Goal: Task Accomplishment & Management: Complete application form

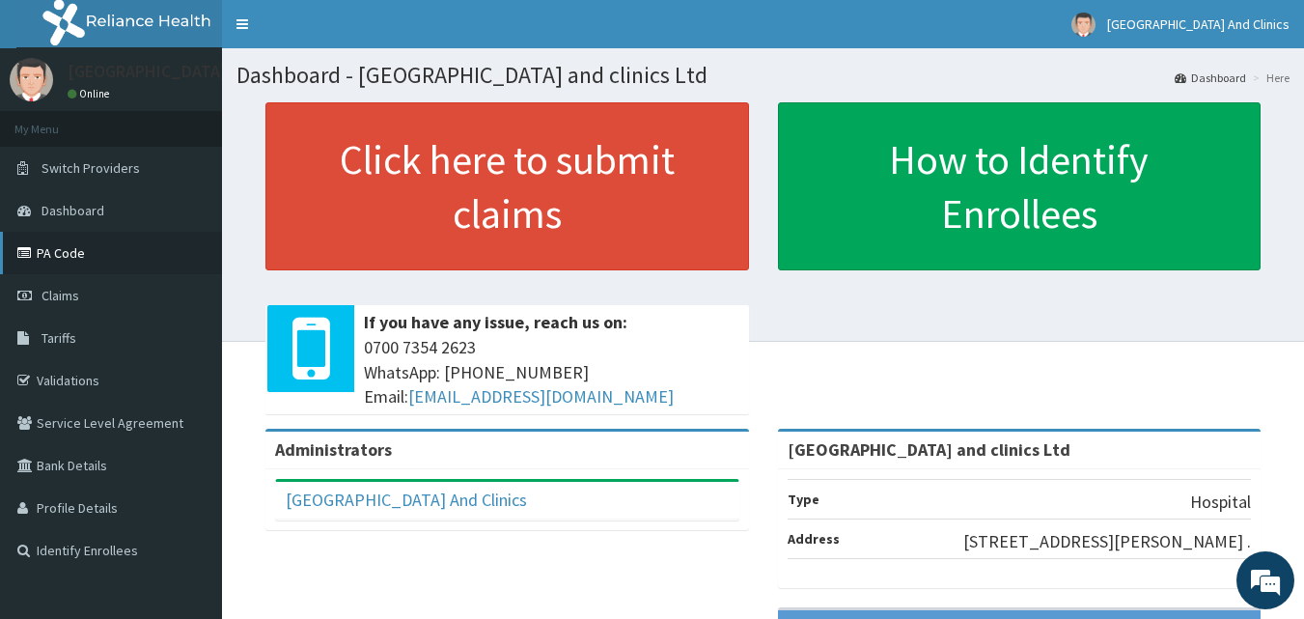
click at [59, 250] on link "PA Code" at bounding box center [111, 253] width 222 height 42
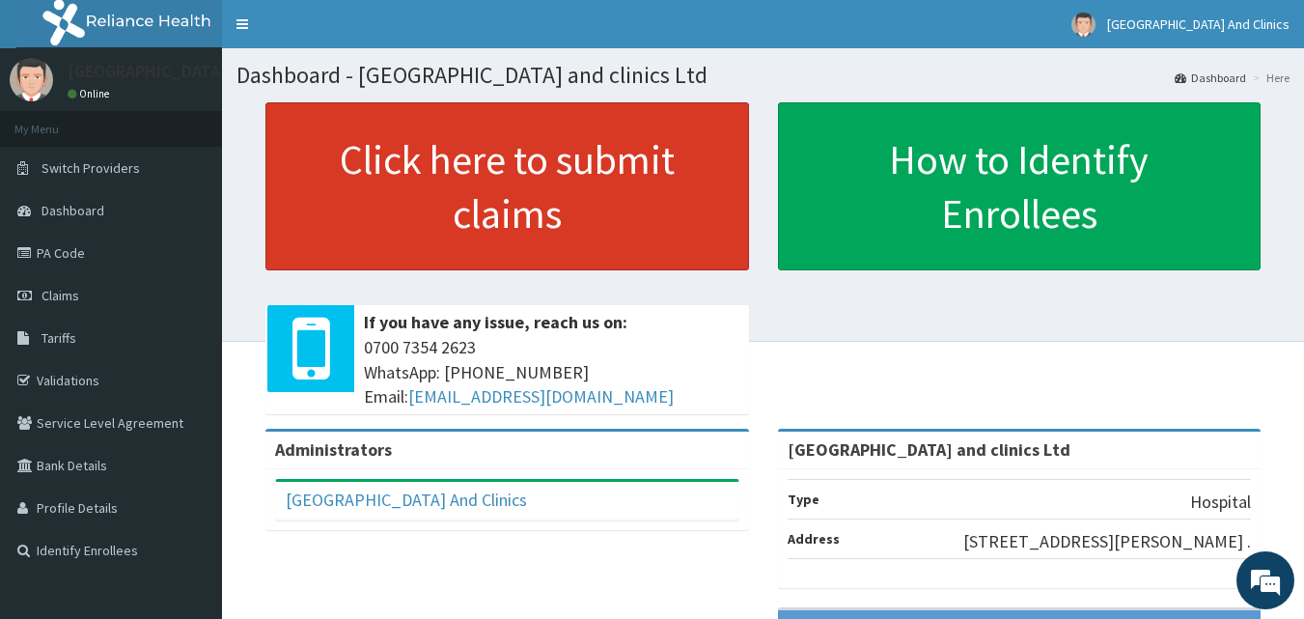
click at [534, 156] on link "Click here to submit claims" at bounding box center [507, 186] width 484 height 168
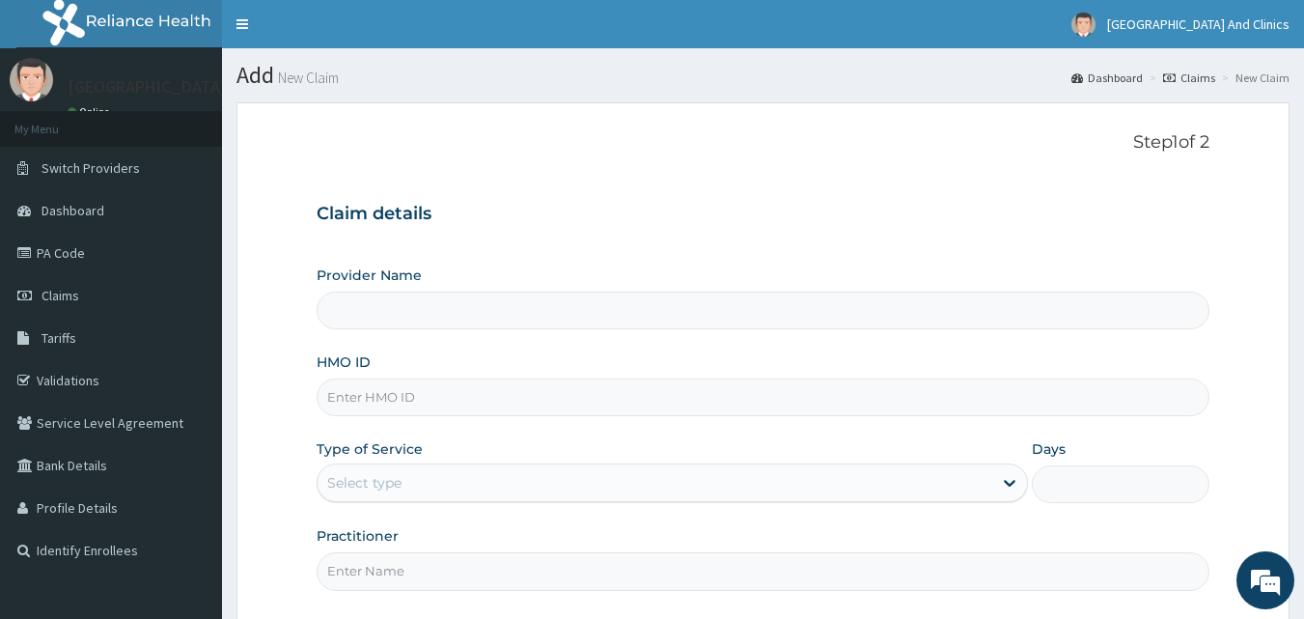
type input "United Heart Hospital and clinics Ltd"
click at [409, 404] on input "HMO ID" at bounding box center [764, 397] width 894 height 38
paste input "OTV/10039/A"
type input "OTV/10039/A"
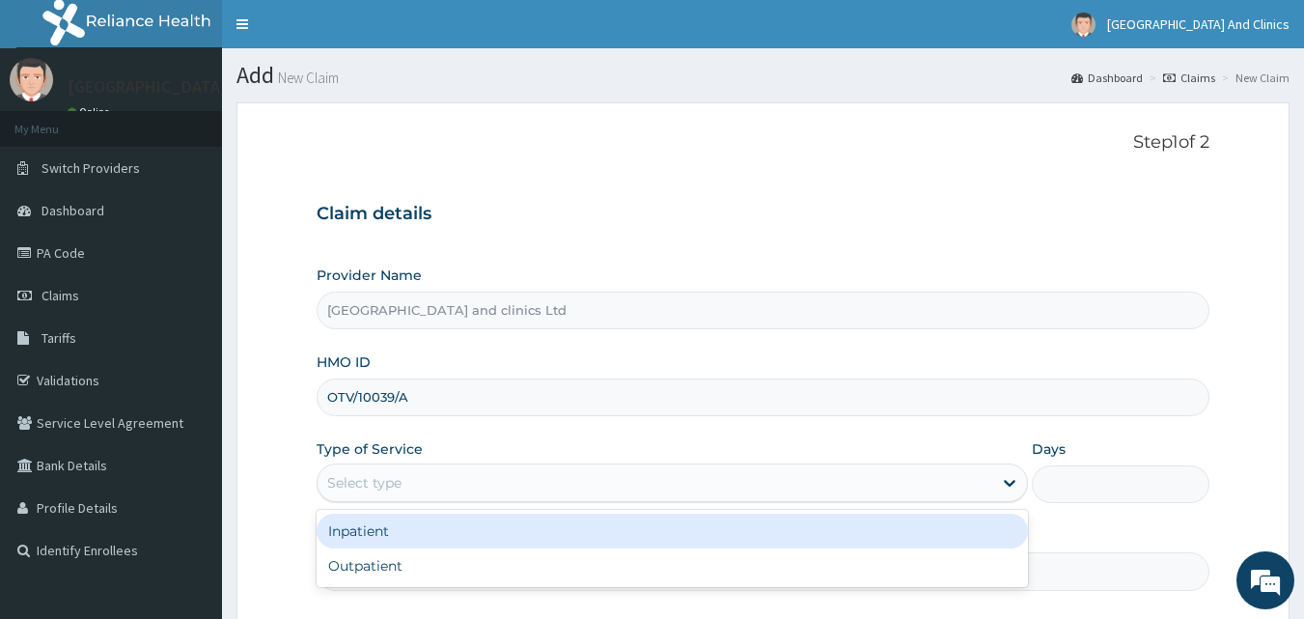
click at [459, 482] on div "Select type" at bounding box center [655, 482] width 675 height 31
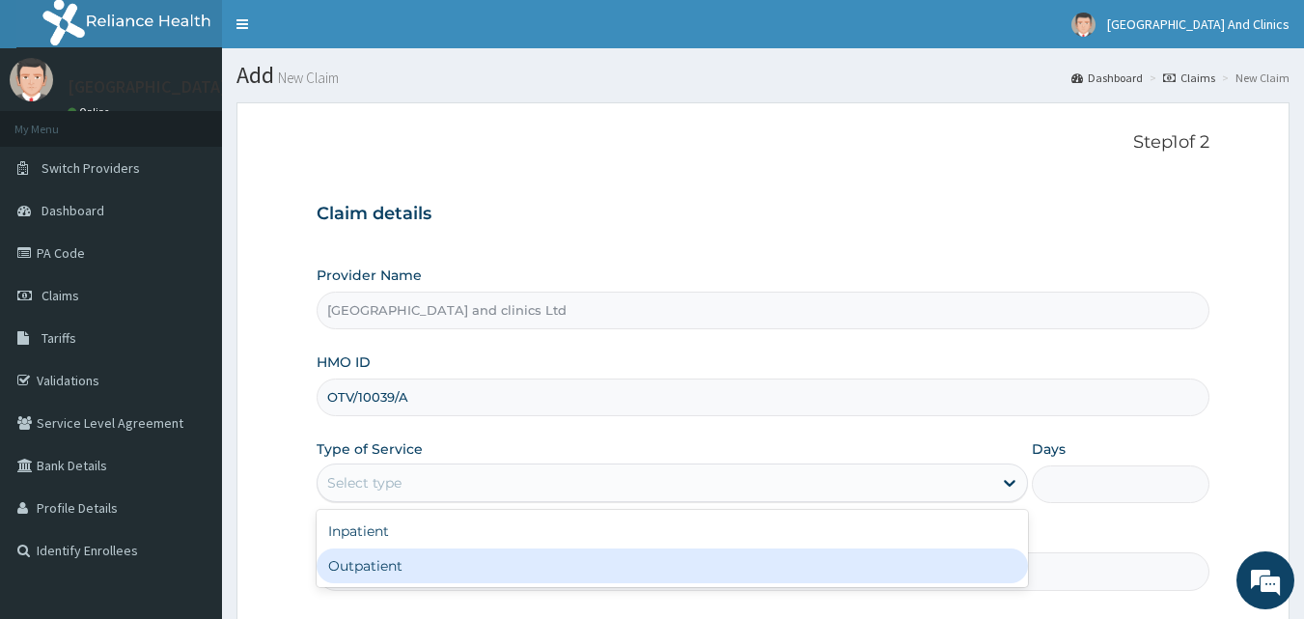
click at [409, 567] on div "Outpatient" at bounding box center [672, 565] width 711 height 35
type input "1"
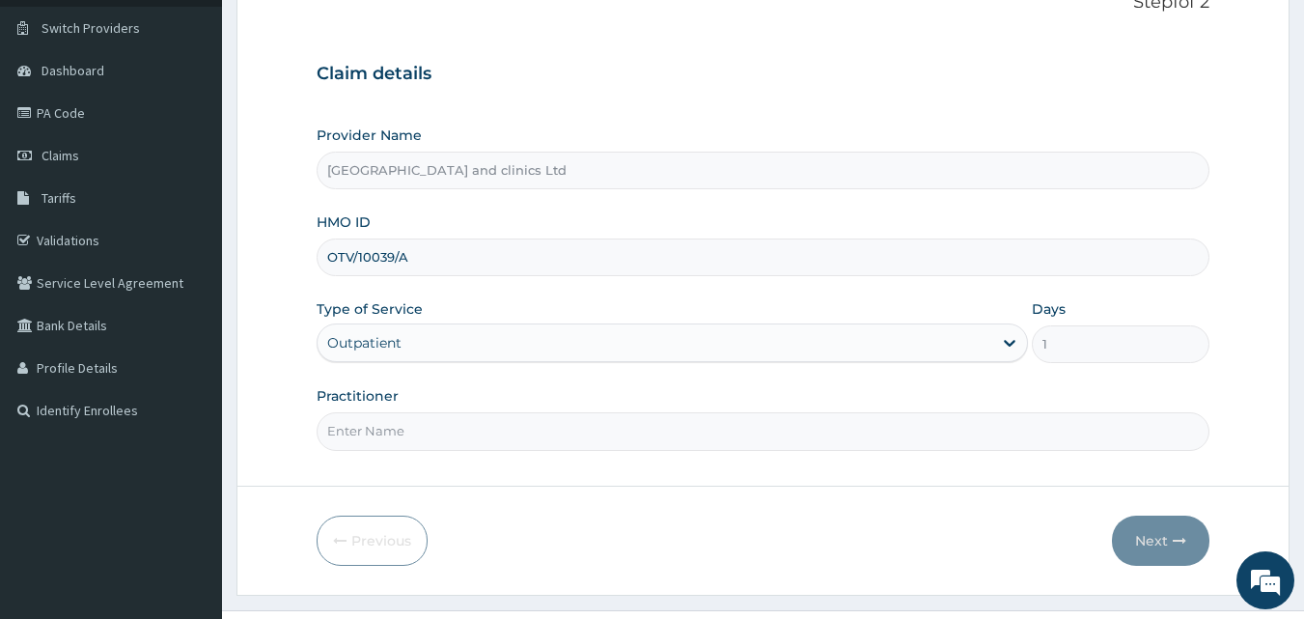
scroll to position [181, 0]
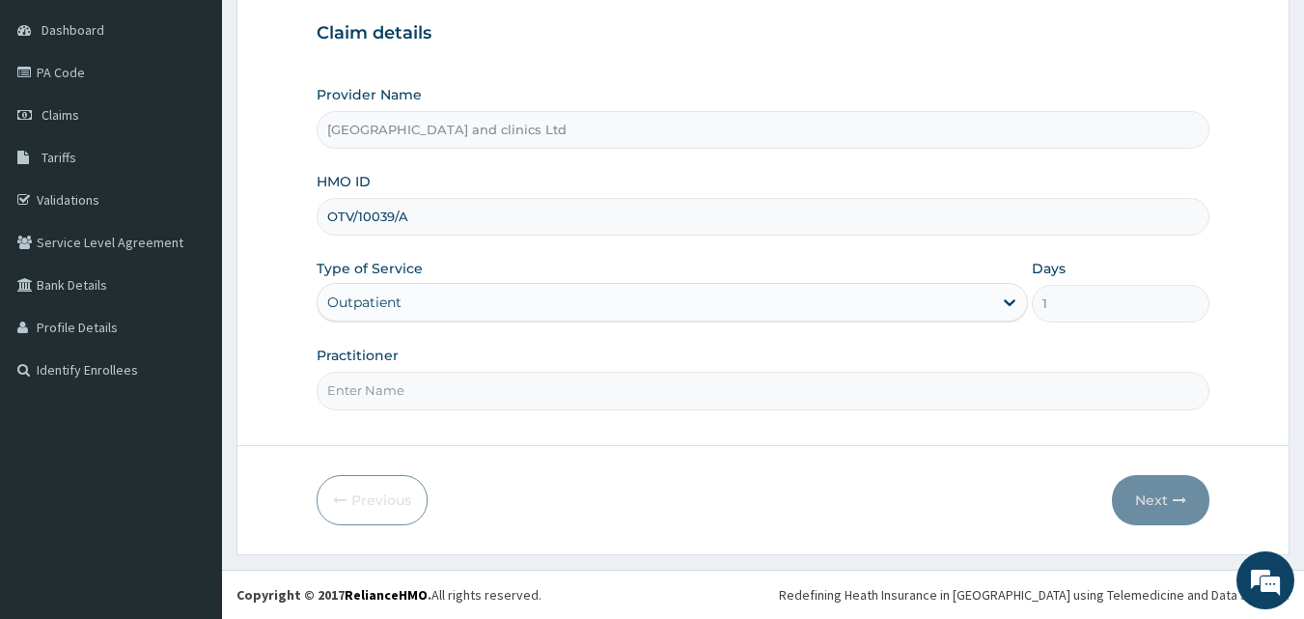
click at [421, 384] on input "Practitioner" at bounding box center [764, 391] width 894 height 38
type input "DR TENDER"
click at [1173, 506] on icon "button" at bounding box center [1180, 500] width 14 height 14
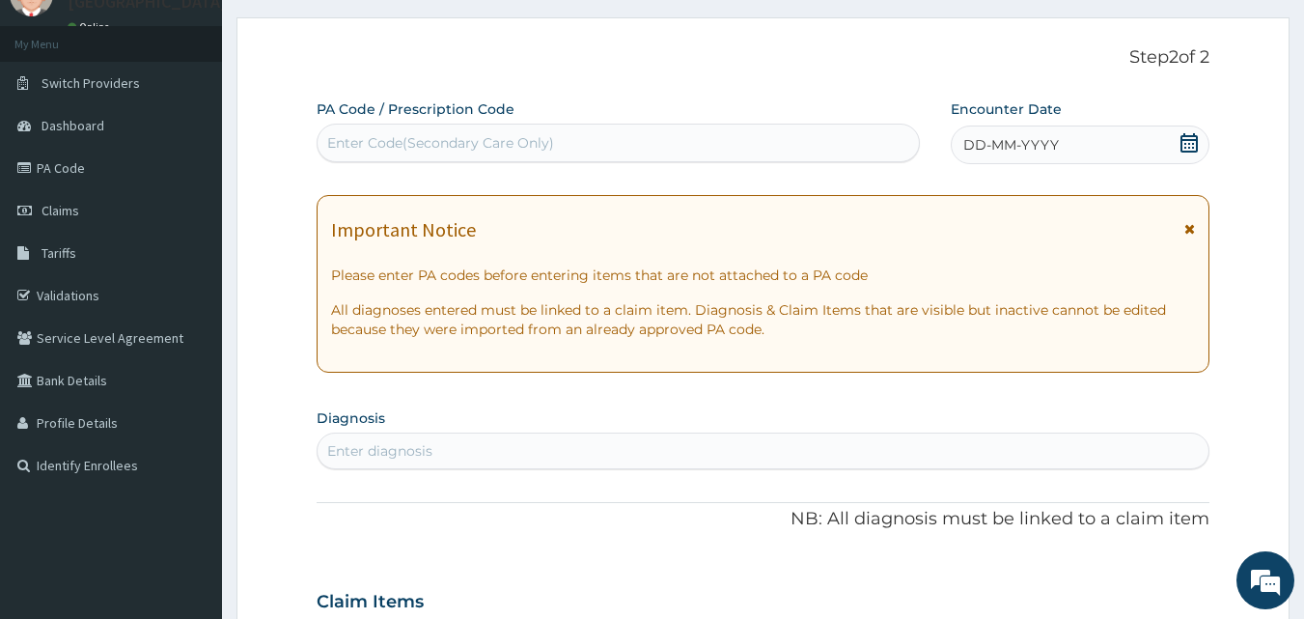
scroll to position [0, 0]
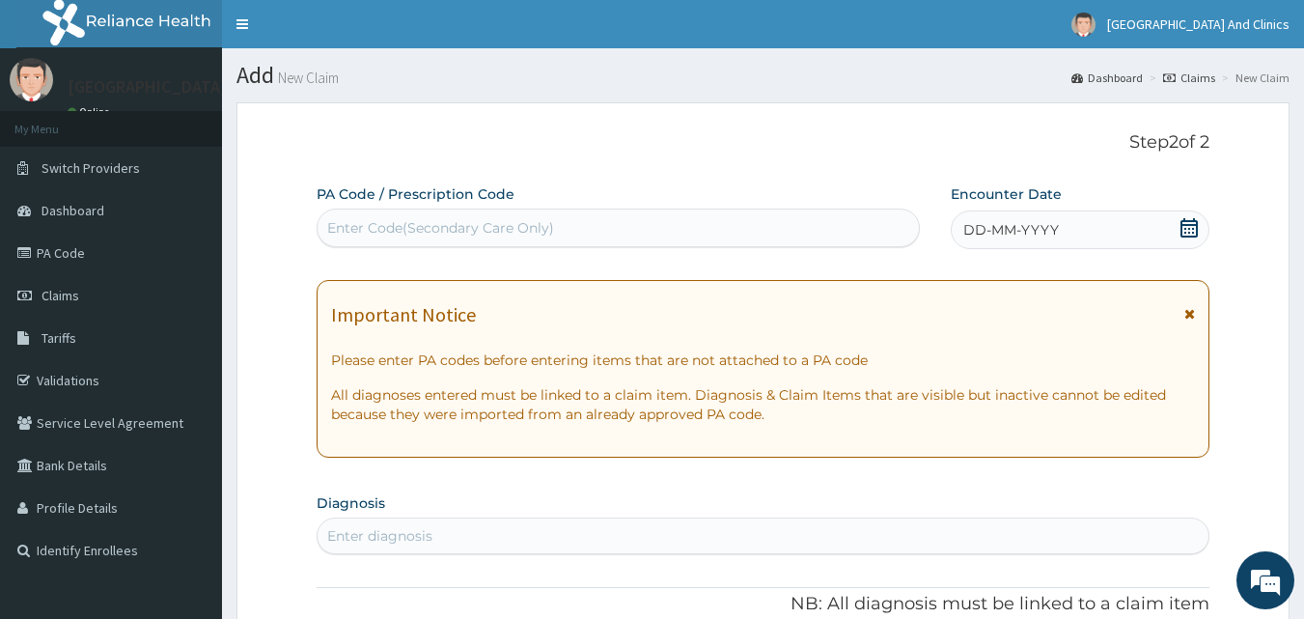
click at [377, 229] on div "Enter Code(Secondary Care Only)" at bounding box center [440, 227] width 227 height 19
paste input "PA/F8A6C4"
type input "PA/F8A6C4"
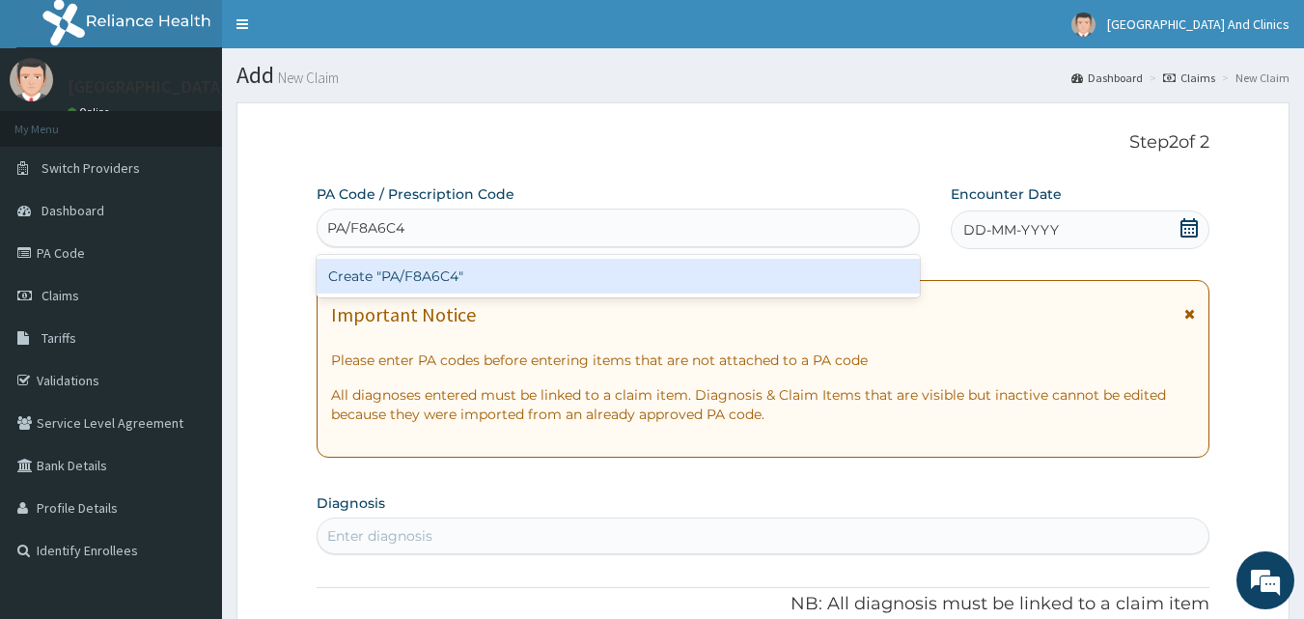
click at [398, 273] on div "Create "PA/F8A6C4"" at bounding box center [619, 276] width 604 height 35
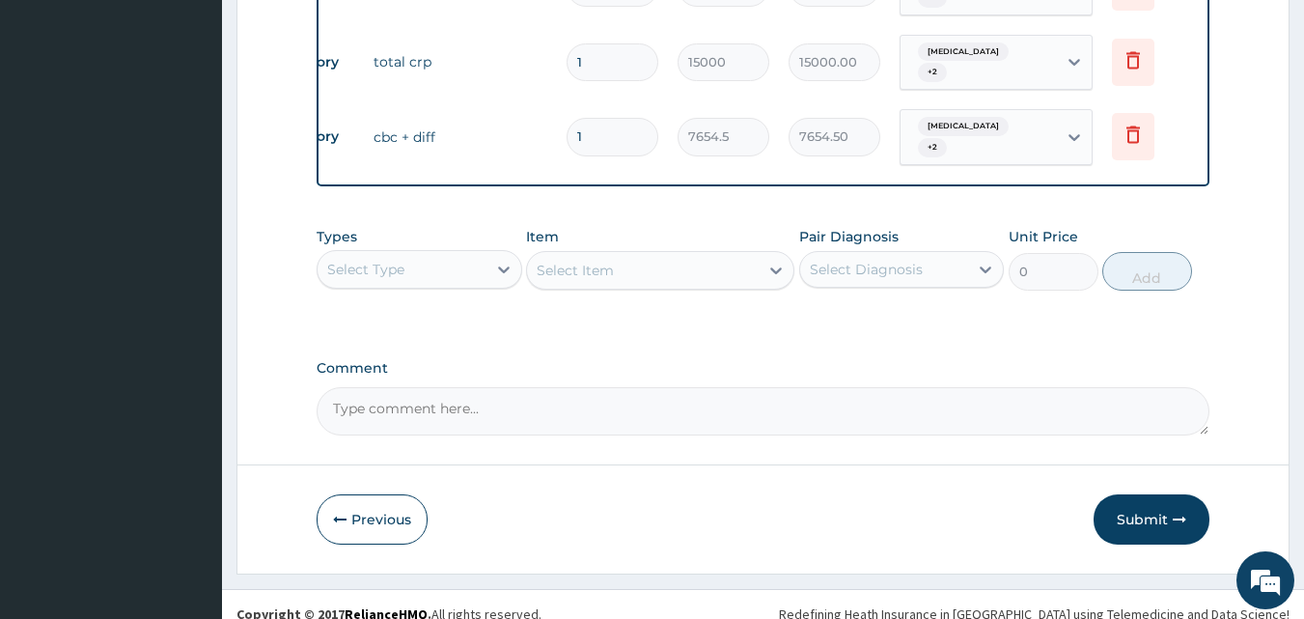
scroll to position [896, 0]
click at [1122, 498] on button "Submit" at bounding box center [1152, 518] width 116 height 50
